Goal: Task Accomplishment & Management: Complete application form

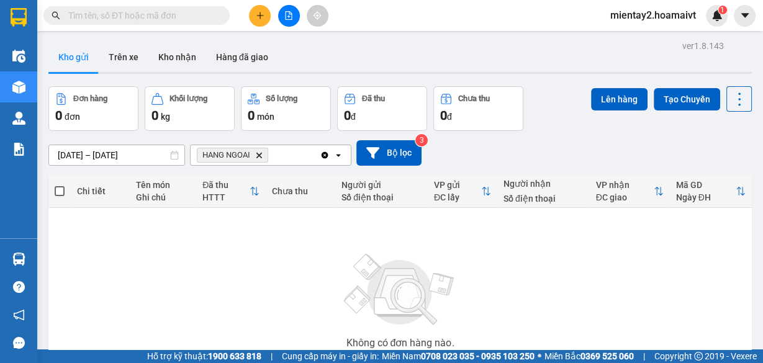
click at [263, 16] on icon "plus" at bounding box center [259, 15] width 7 height 1
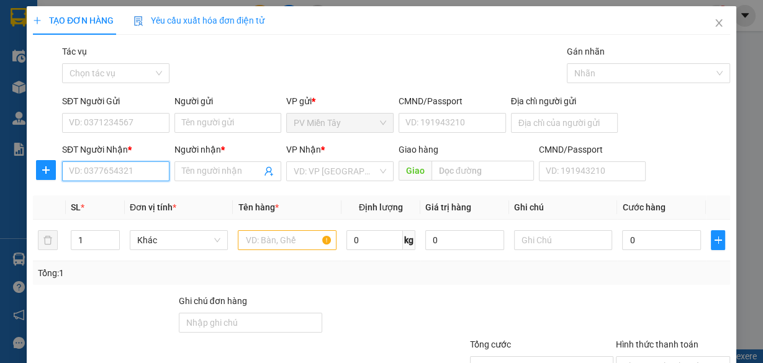
click at [143, 168] on input "SĐT Người Nhận *" at bounding box center [115, 171] width 107 height 20
type input "0933166"
click at [147, 170] on input "0933166" at bounding box center [115, 171] width 107 height 20
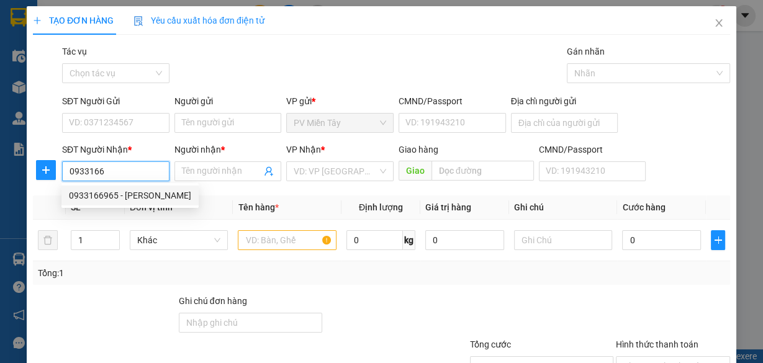
click at [134, 189] on div "0933166965 - [PERSON_NAME]" at bounding box center [130, 196] width 122 height 14
type input "0909369036 [PERSON_NAME]"
type input "0933166965"
type input "DIEP"
type input "tran long"
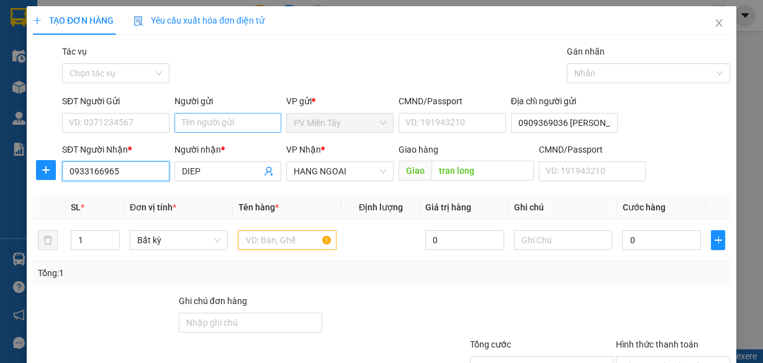
type input "0933166965"
click at [263, 121] on input "Người gửi" at bounding box center [227, 123] width 107 height 20
click at [236, 114] on input "tx haong" at bounding box center [227, 123] width 107 height 20
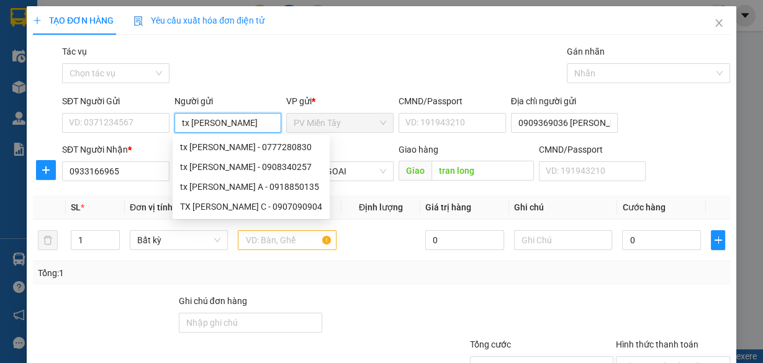
type input "tx [PERSON_NAME]"
click at [517, 272] on div "Tổng: 1" at bounding box center [381, 273] width 687 height 14
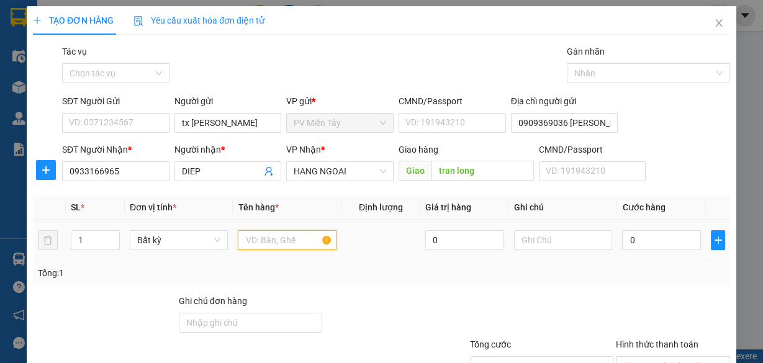
click at [281, 240] on input "text" at bounding box center [287, 240] width 99 height 20
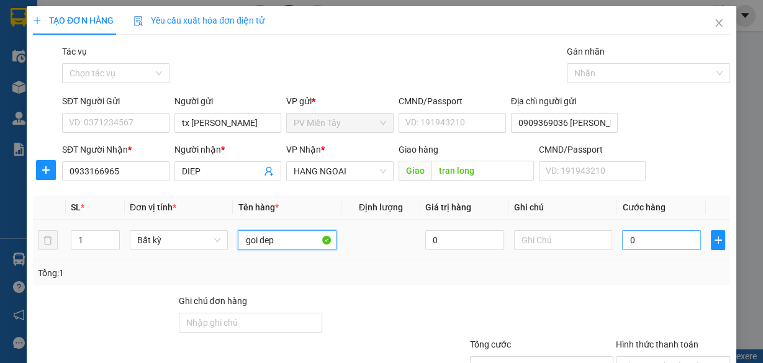
type input "goi dep"
click at [652, 245] on input "0" at bounding box center [661, 240] width 79 height 20
type input "4"
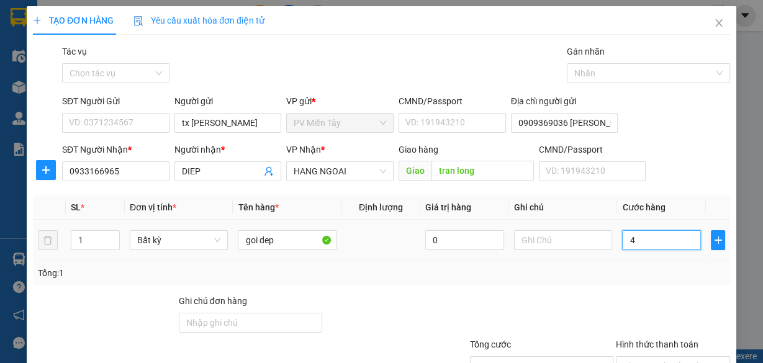
type input "40"
type input "40.000"
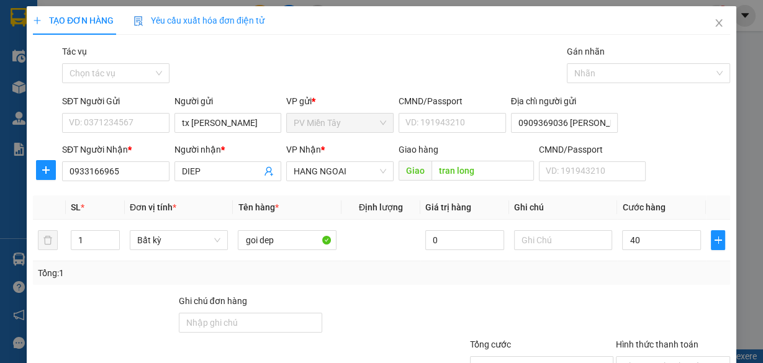
type input "40.000"
click at [659, 262] on div "Tổng: 1" at bounding box center [381, 273] width 697 height 24
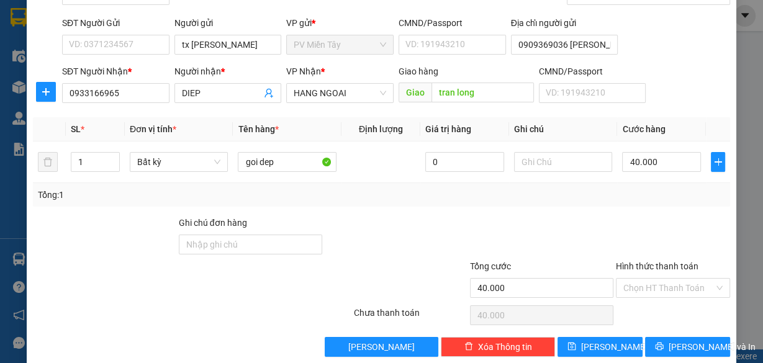
scroll to position [94, 0]
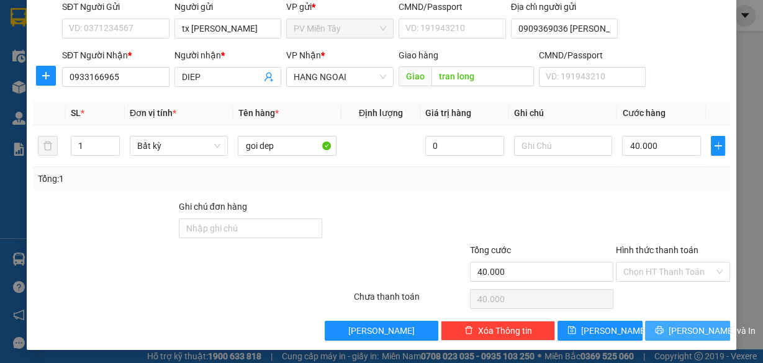
click at [687, 330] on span "[PERSON_NAME] và In" at bounding box center [712, 331] width 87 height 14
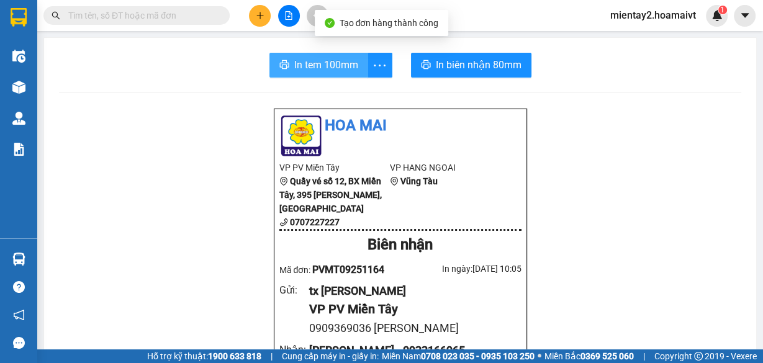
click at [328, 69] on span "In tem 100mm" at bounding box center [326, 65] width 64 height 16
click at [337, 63] on span "In tem 100mm" at bounding box center [326, 65] width 64 height 16
click at [310, 75] on button "In tem 100mm" at bounding box center [318, 65] width 99 height 25
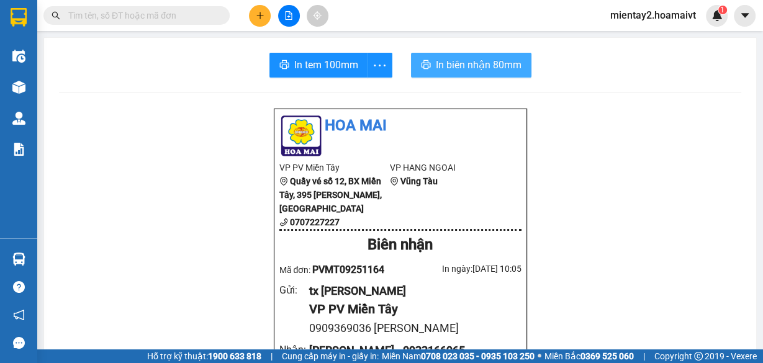
click at [492, 66] on span "In biên nhận 80mm" at bounding box center [479, 65] width 86 height 16
click at [254, 19] on button at bounding box center [260, 16] width 22 height 22
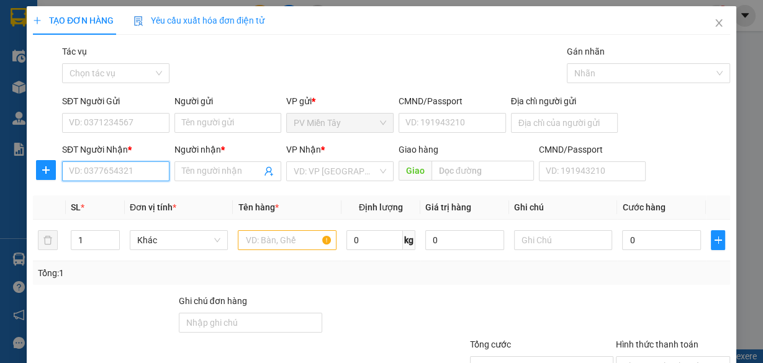
click at [155, 170] on input "SĐT Người Nhận *" at bounding box center [115, 171] width 107 height 20
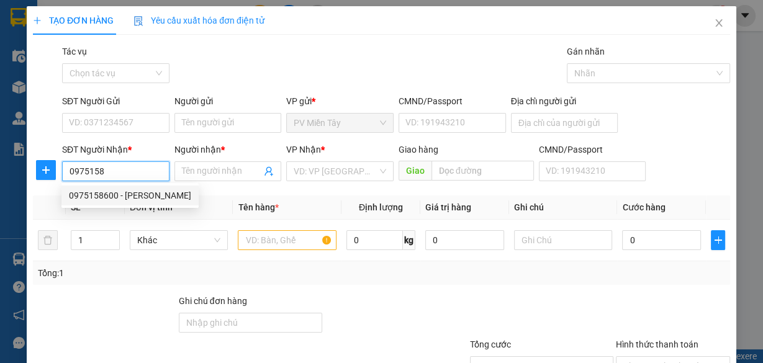
click at [152, 200] on div "0975158600 - [PERSON_NAME]" at bounding box center [130, 196] width 122 height 14
type input "0975158600"
type input "thuy"
type input "my xuan"
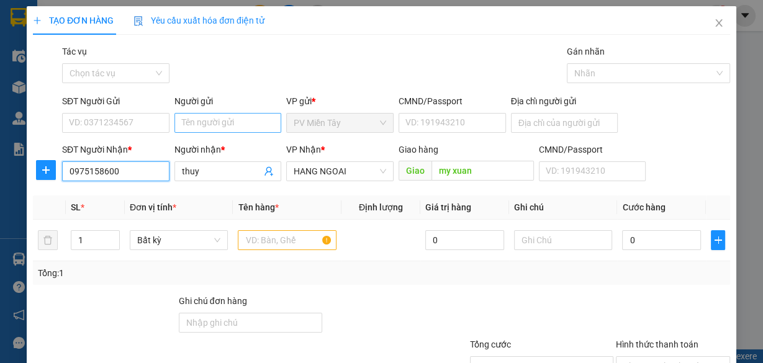
type input "0975158600"
click at [225, 122] on input "Người gửi" at bounding box center [227, 123] width 107 height 20
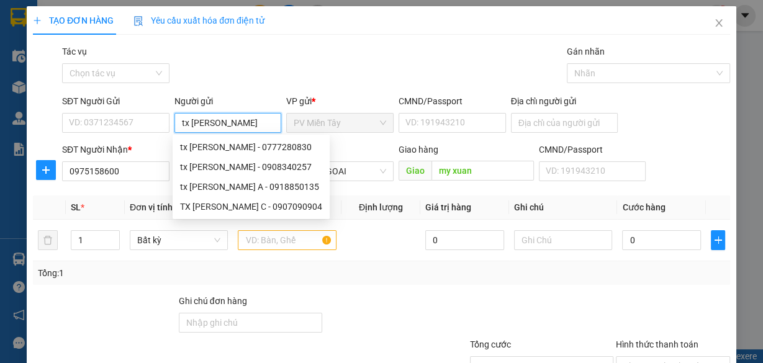
type input "tx [PERSON_NAME] a"
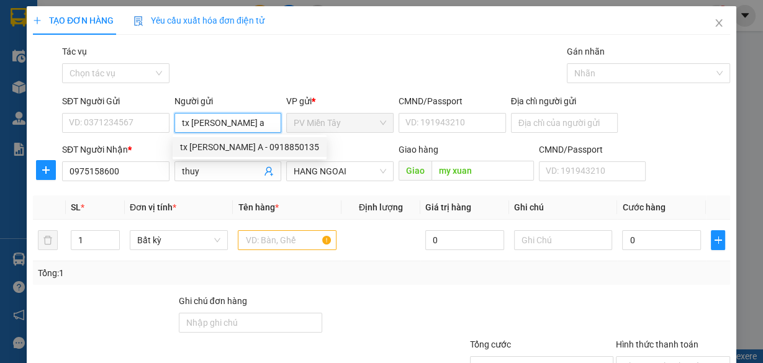
click at [251, 147] on div "tx [PERSON_NAME] A - 0918850135" at bounding box center [249, 147] width 139 height 14
type input "0918850135"
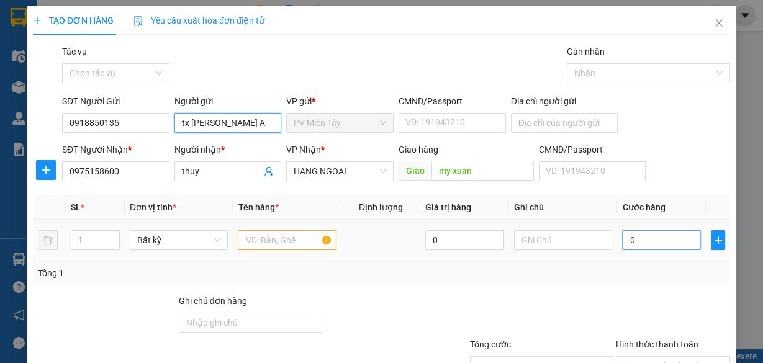
type input "tx [PERSON_NAME] A"
click at [674, 246] on input "0" at bounding box center [661, 240] width 79 height 20
type input "4"
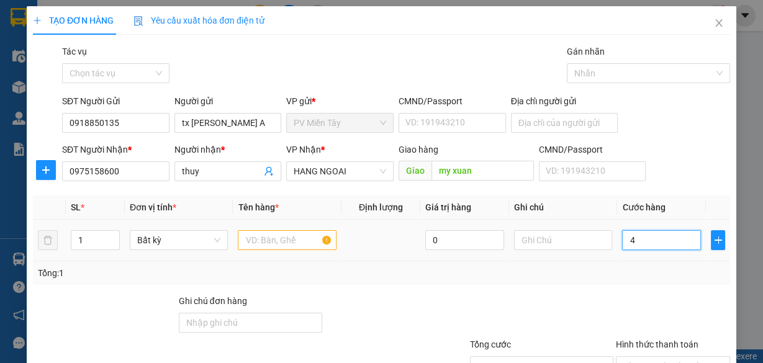
type input "40"
type input "40.000"
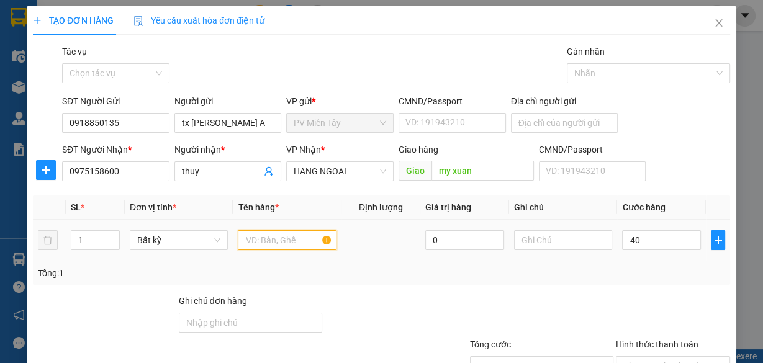
type input "40.000"
click at [303, 237] on input "text" at bounding box center [287, 240] width 99 height 20
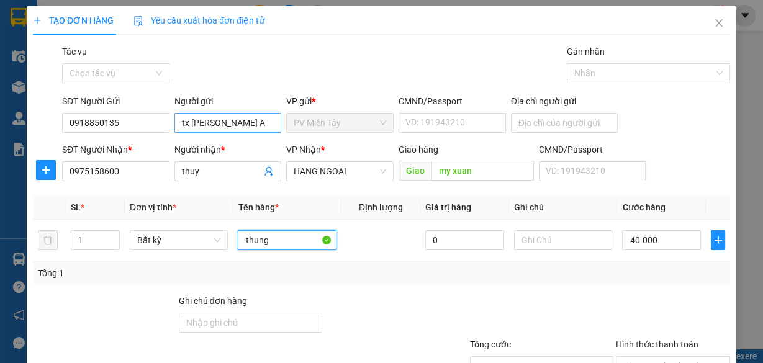
type input "thung"
click at [224, 127] on input "tx [PERSON_NAME] A" at bounding box center [227, 123] width 107 height 20
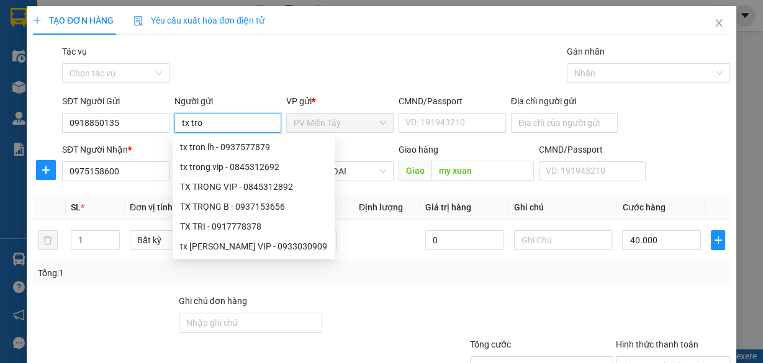
type input "tx tron"
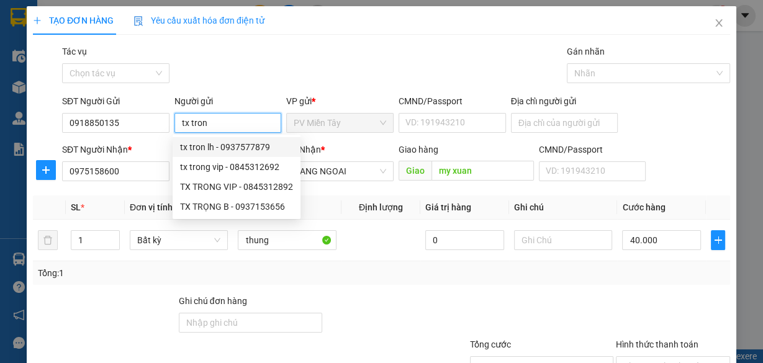
click at [221, 148] on div "tx tron lh - 0937577879" at bounding box center [236, 147] width 113 height 14
type input "0937577879"
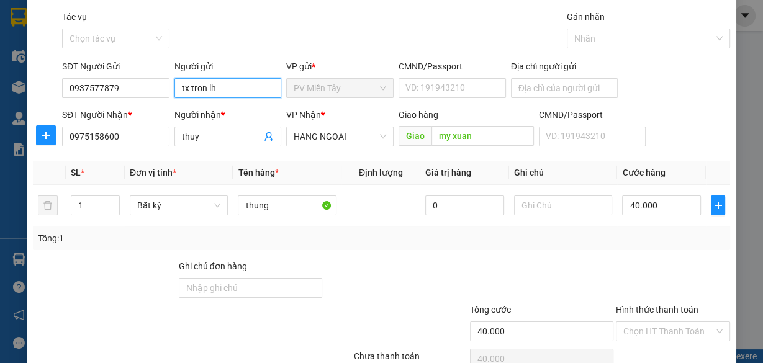
scroll to position [94, 0]
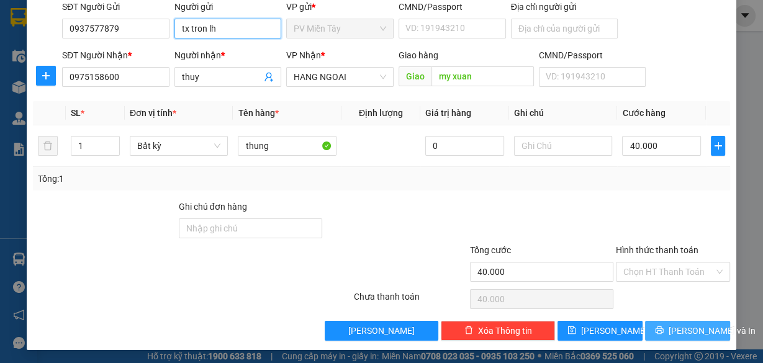
type input "tx tron lh"
click at [679, 326] on span "[PERSON_NAME] và In" at bounding box center [712, 331] width 87 height 14
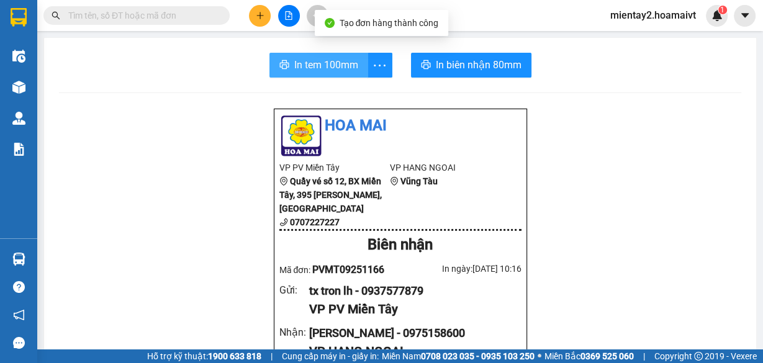
click at [310, 63] on span "In tem 100mm" at bounding box center [326, 65] width 64 height 16
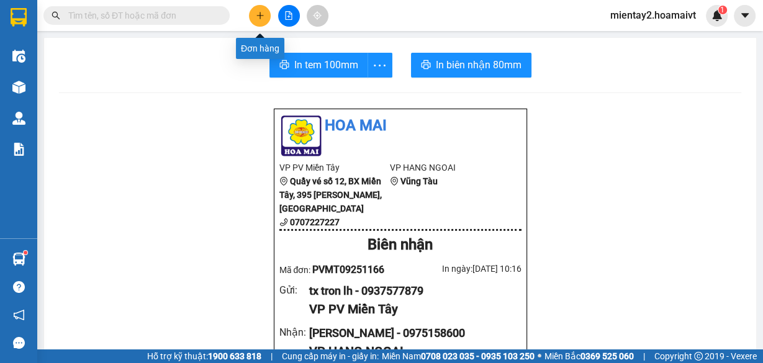
click at [260, 7] on button at bounding box center [260, 16] width 22 height 22
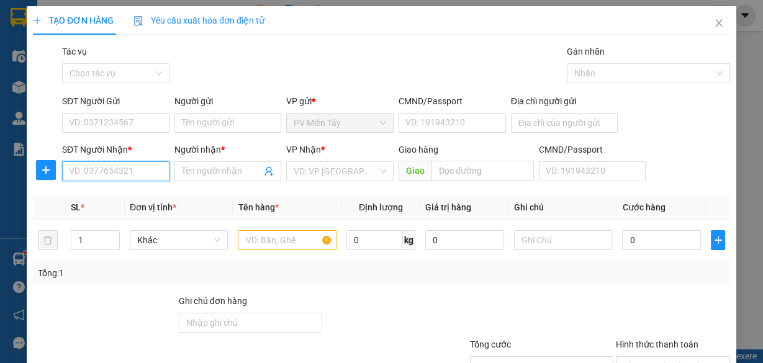
click at [146, 178] on input "SĐT Người Nhận *" at bounding box center [115, 171] width 107 height 20
type input "0908650158"
click at [124, 194] on div "0908650158 - Van" at bounding box center [114, 196] width 91 height 14
type input "0935070049 [PERSON_NAME] [PERSON_NAME]"
type input "Van"
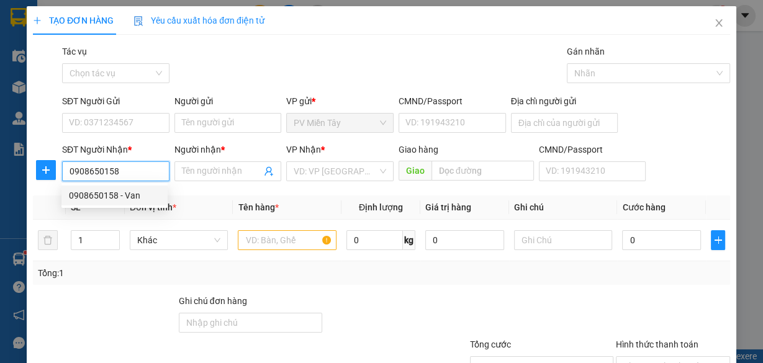
type input "Phu My"
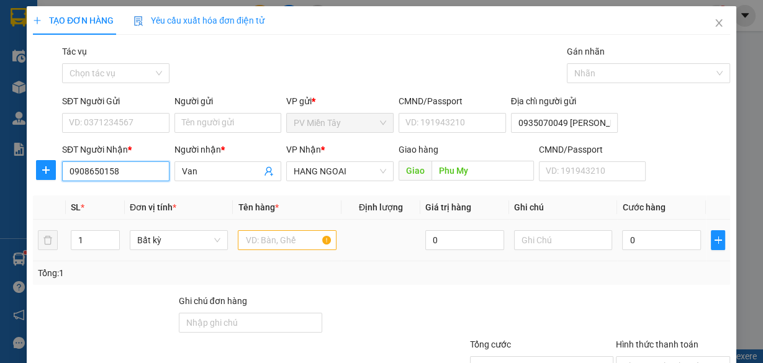
type input "0908650158"
click at [299, 232] on input "text" at bounding box center [287, 240] width 99 height 20
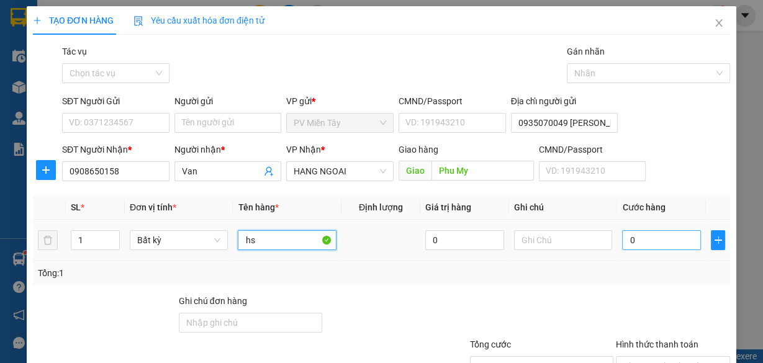
type input "hs"
click at [651, 235] on input "0" at bounding box center [661, 240] width 79 height 20
type input "4"
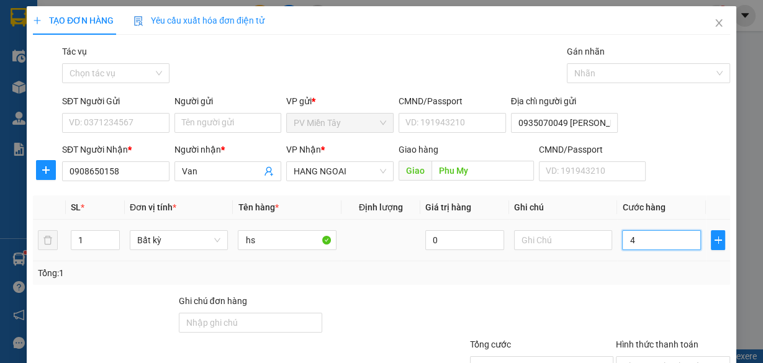
type input "40"
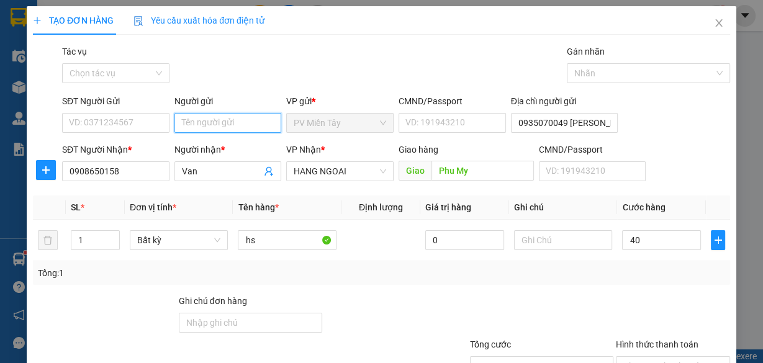
type input "40.000"
click at [232, 119] on input "Người gửi" at bounding box center [227, 123] width 107 height 20
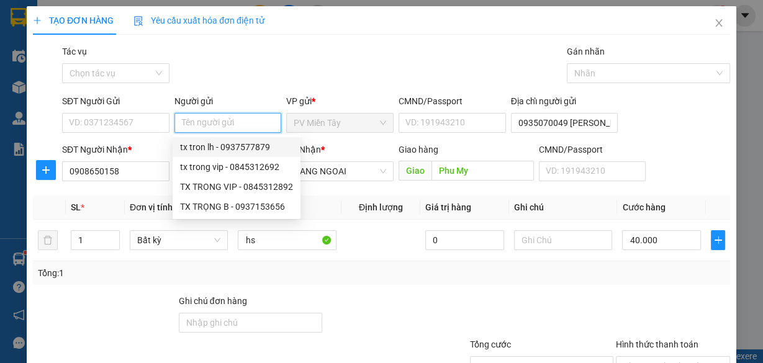
click at [232, 148] on div "tx tron lh - 0937577879" at bounding box center [236, 147] width 113 height 14
type input "0937577879"
type input "tx tron lh"
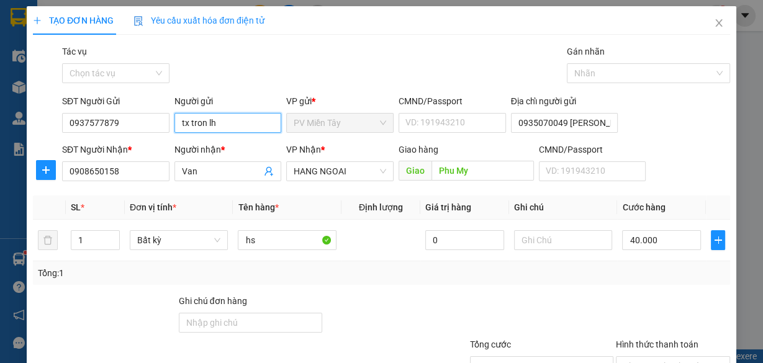
scroll to position [94, 0]
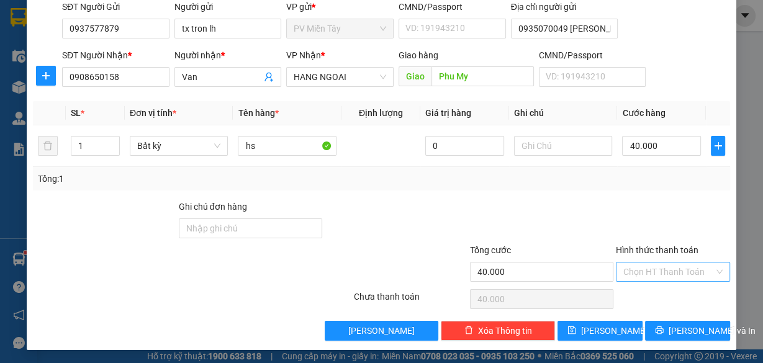
click at [676, 268] on input "Hình thức thanh toán" at bounding box center [668, 272] width 91 height 19
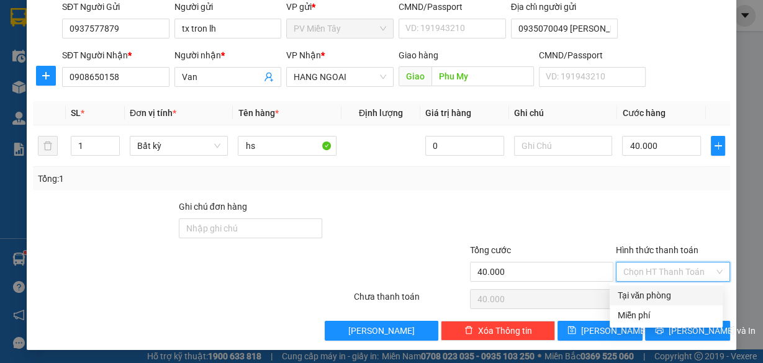
click at [675, 287] on div "Tại văn phòng" at bounding box center [666, 296] width 113 height 20
type input "0"
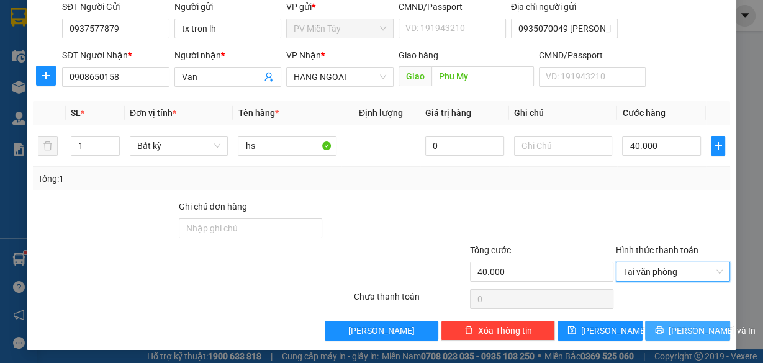
click at [681, 324] on span "[PERSON_NAME] và In" at bounding box center [712, 331] width 87 height 14
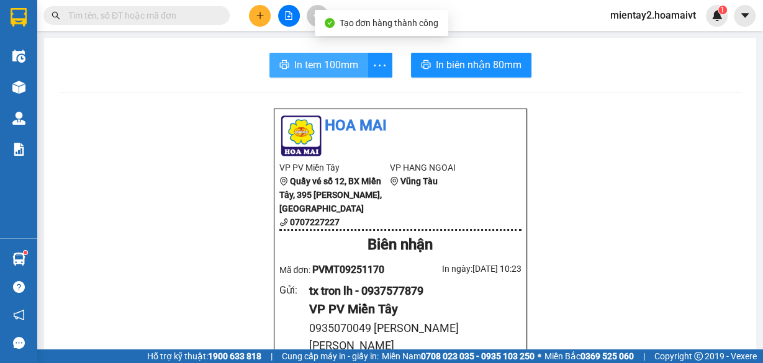
click at [337, 66] on span "In tem 100mm" at bounding box center [326, 65] width 64 height 16
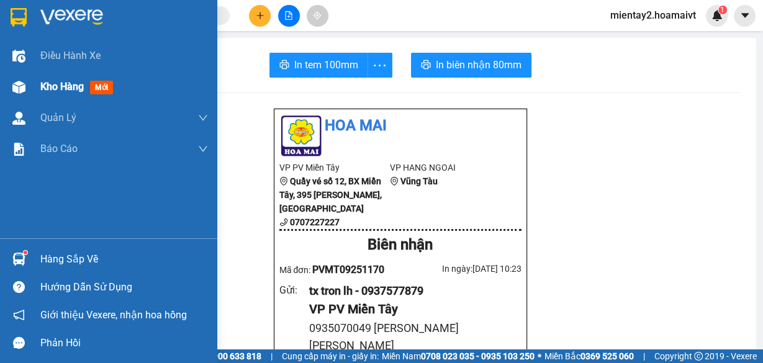
click at [55, 83] on span "Kho hàng" at bounding box center [61, 87] width 43 height 12
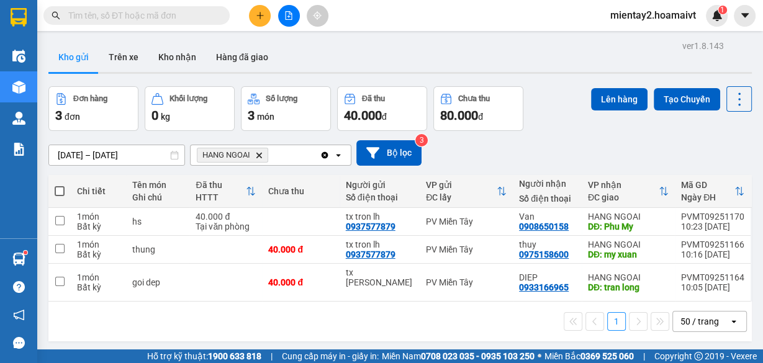
click at [261, 154] on icon "HANG NGOAI, close by backspace" at bounding box center [259, 155] width 6 height 6
